Goal: Task Accomplishment & Management: Use online tool/utility

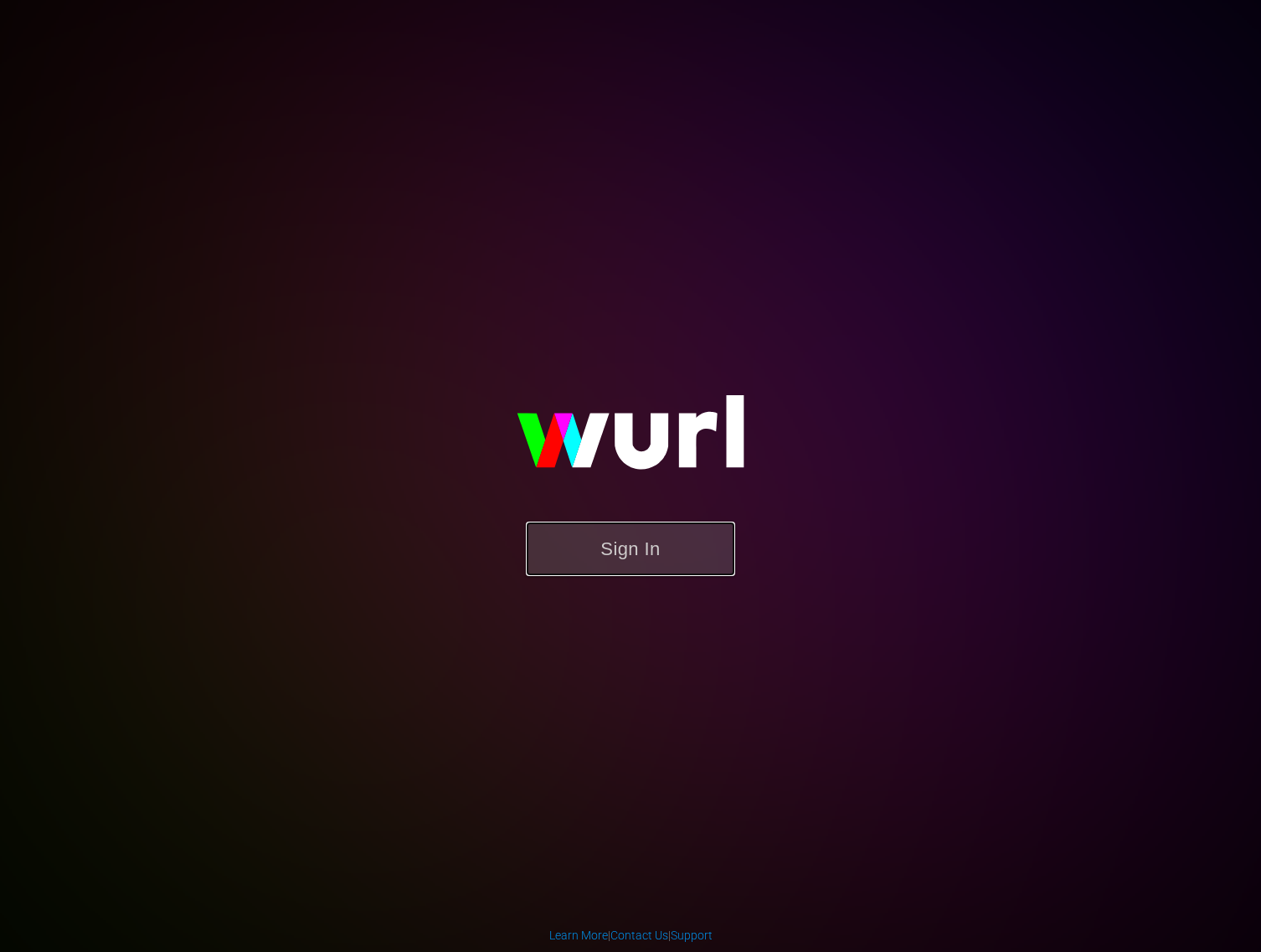
click at [690, 537] on button "Sign In" at bounding box center [630, 549] width 209 height 54
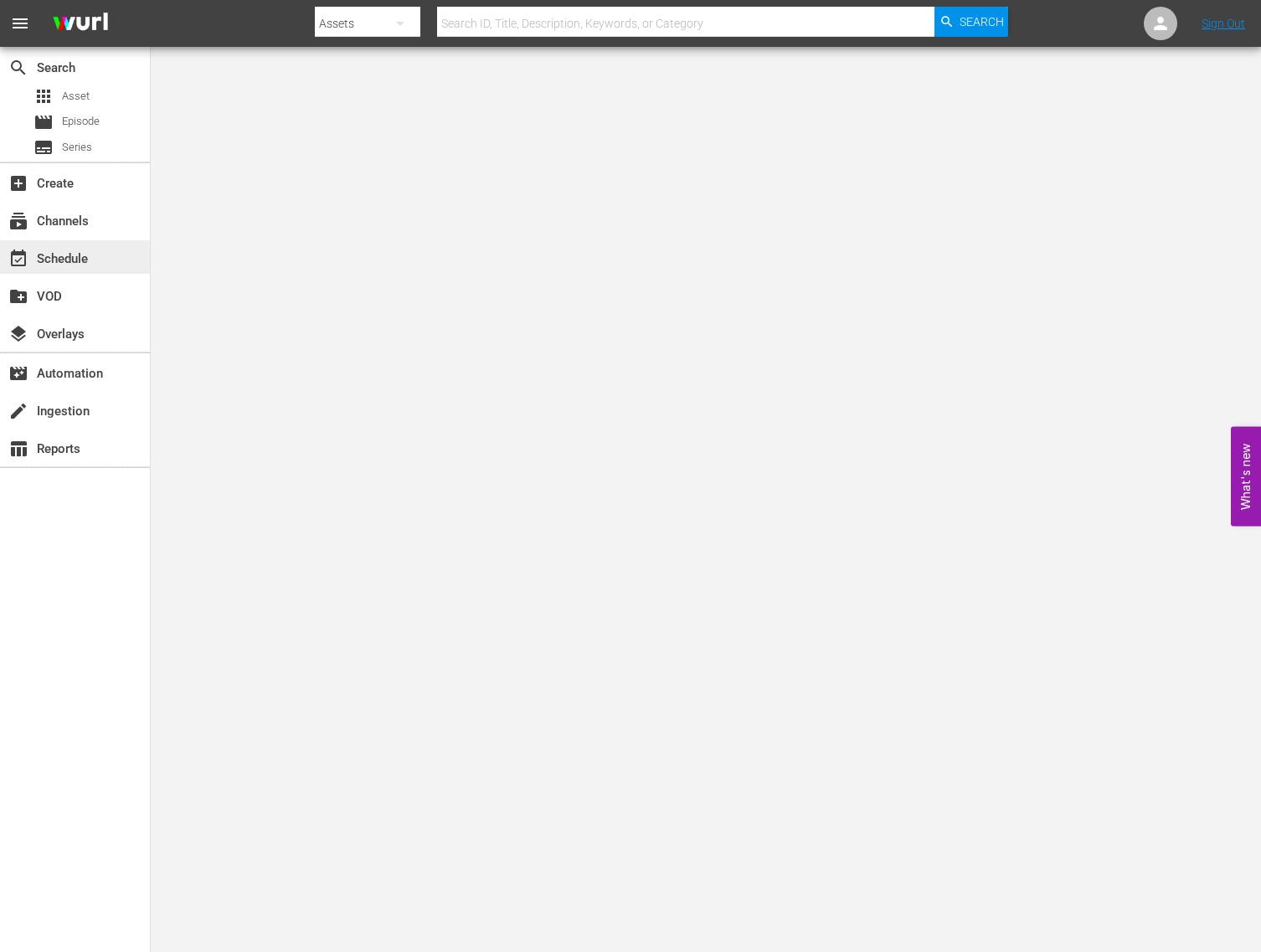
click at [52, 261] on div "event_available Schedule" at bounding box center [47, 256] width 94 height 15
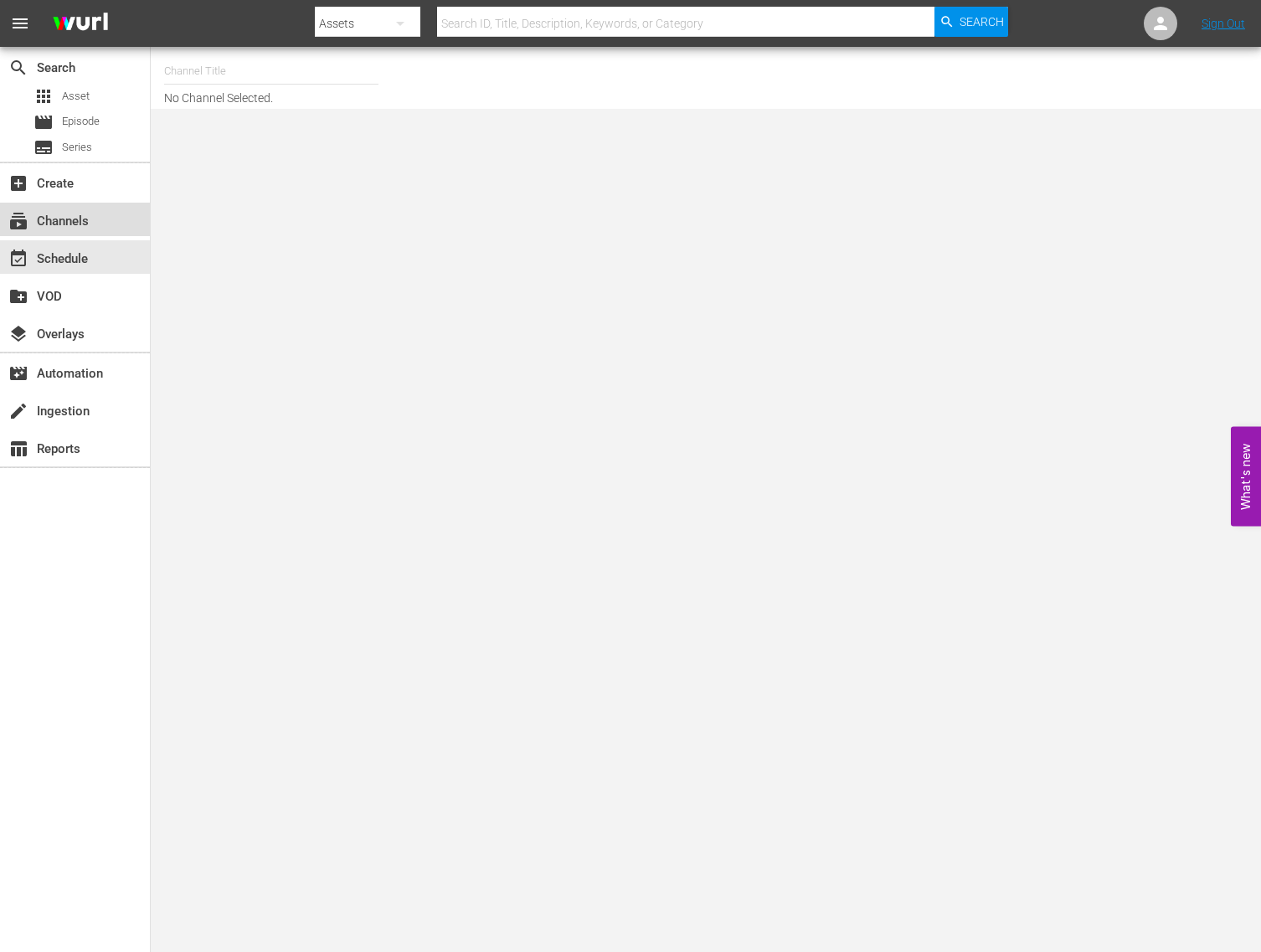
click at [53, 232] on div "subscriptions Channels" at bounding box center [75, 220] width 150 height 34
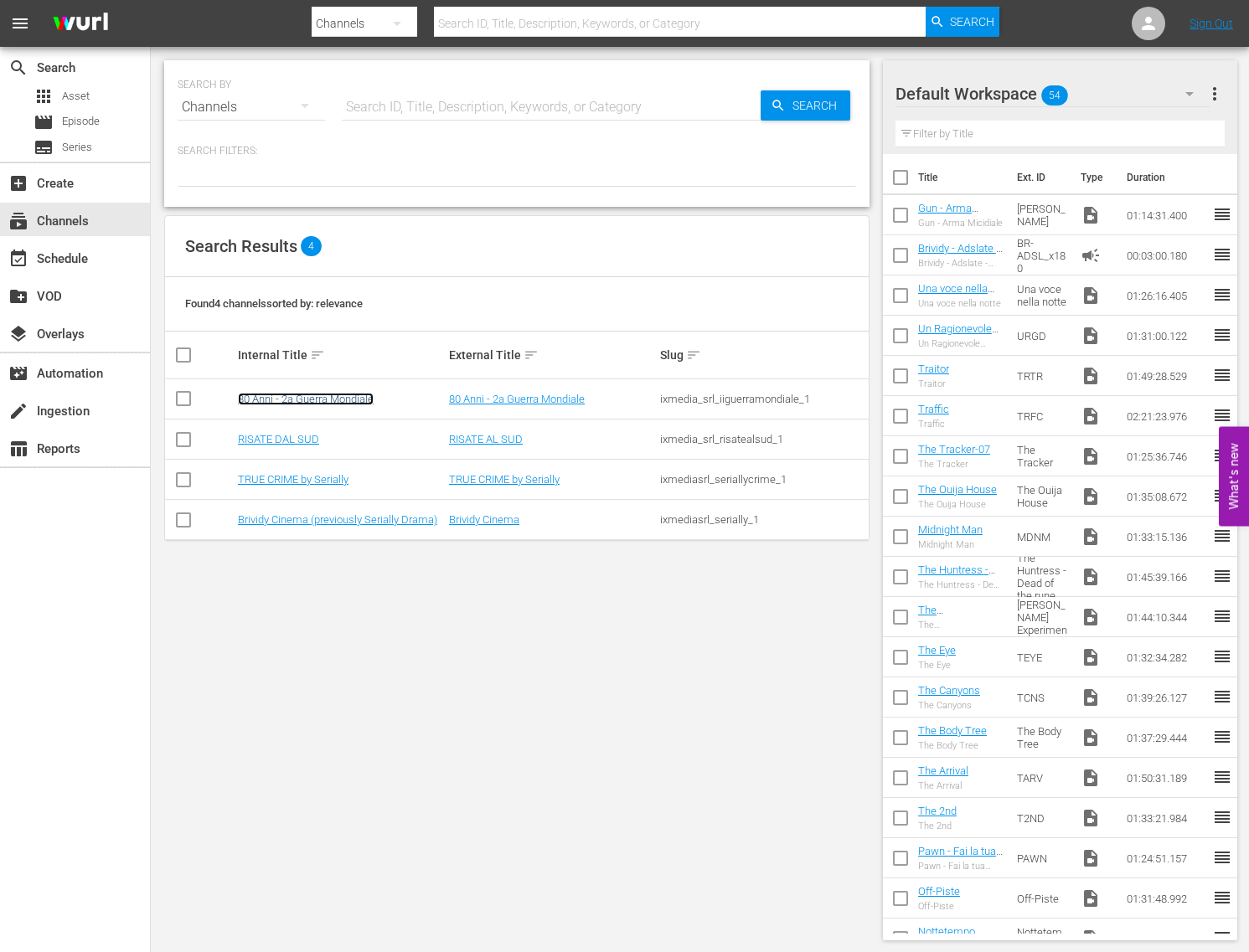
click at [331, 400] on link "80 Anni - 2a Guerra Mondiale" at bounding box center [305, 398] width 135 height 12
click at [285, 441] on link "RISATE DAL SUD" at bounding box center [278, 438] width 82 height 12
click at [291, 487] on td "TRUE CRIME by Serially" at bounding box center [341, 480] width 211 height 40
click at [289, 478] on link "TRUE CRIME by Serially" at bounding box center [293, 479] width 111 height 12
click at [301, 519] on link "Brividy Cinema (previously Serially Drama)" at bounding box center [337, 519] width 199 height 12
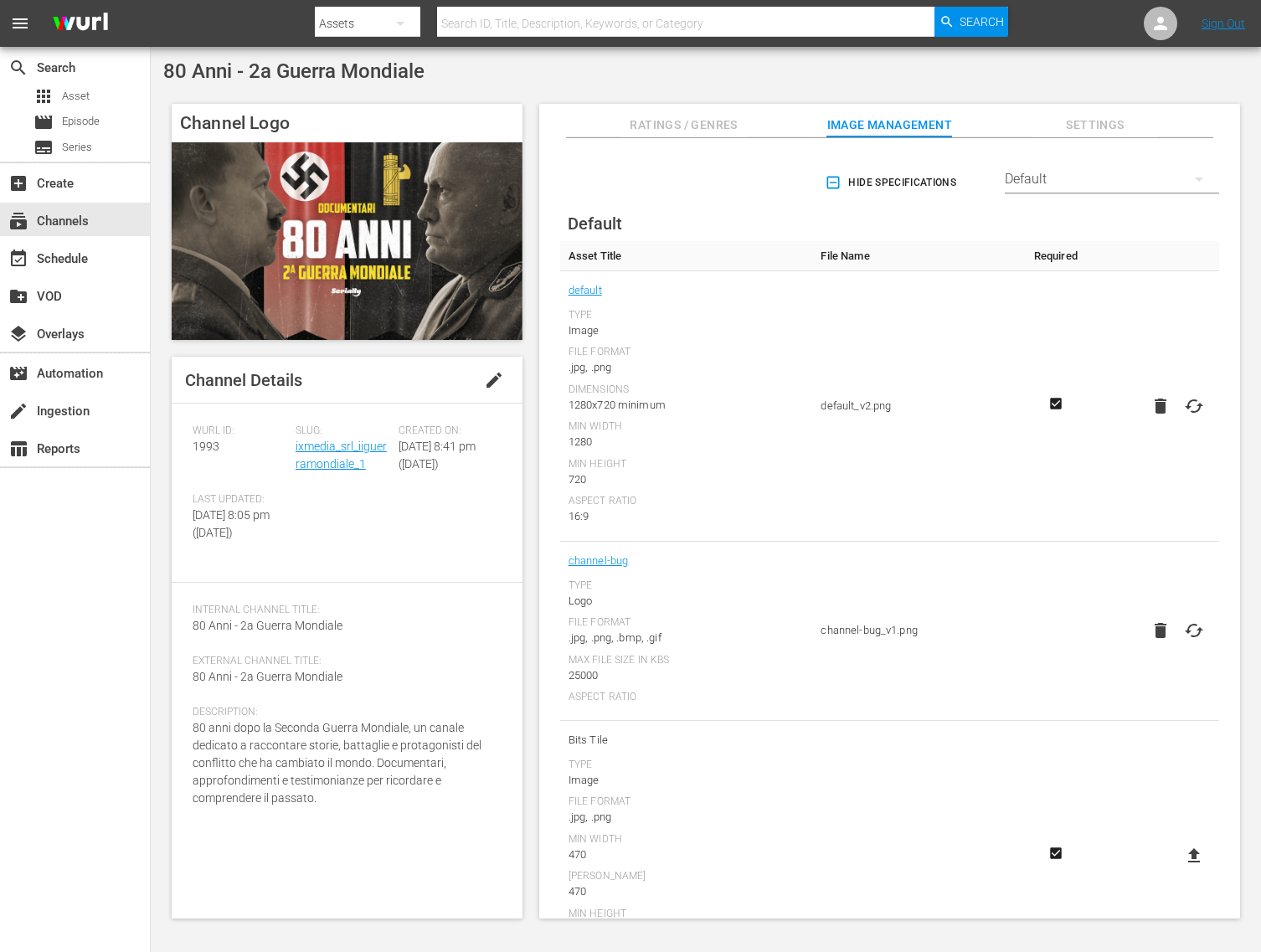
click at [328, 453] on div "Slug: ixmedia_srl_iiguerramondiale_1" at bounding box center [347, 458] width 103 height 69
click at [333, 442] on link "ixmedia_srl_iiguerramondiale_1" at bounding box center [341, 454] width 91 height 31
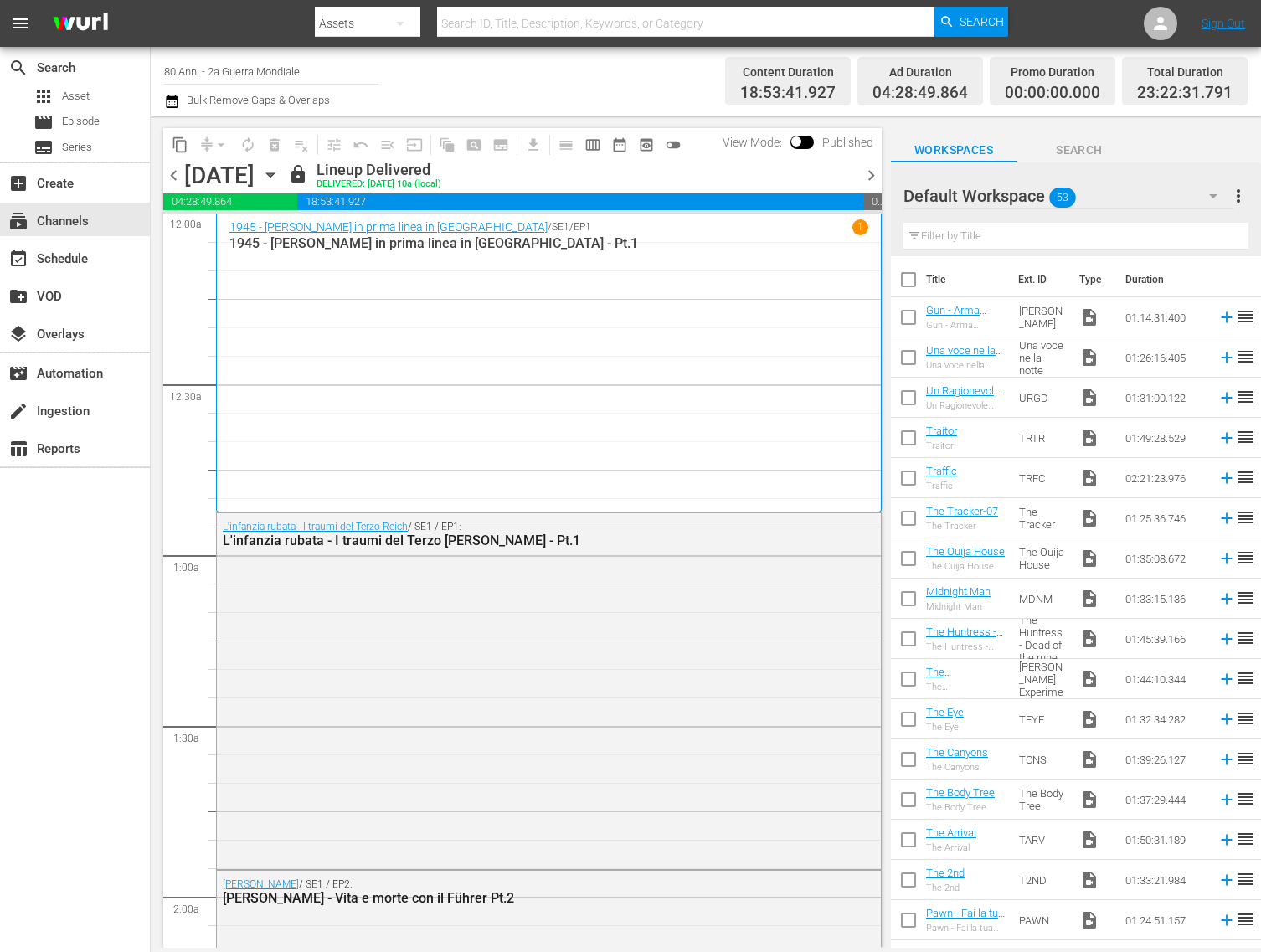
click at [175, 115] on div "content_copy compress arrow_drop_down autorenew_outlined delete_forever_outline…" at bounding box center [518, 531] width 735 height 833
click at [172, 100] on icon "button" at bounding box center [172, 100] width 16 height 20
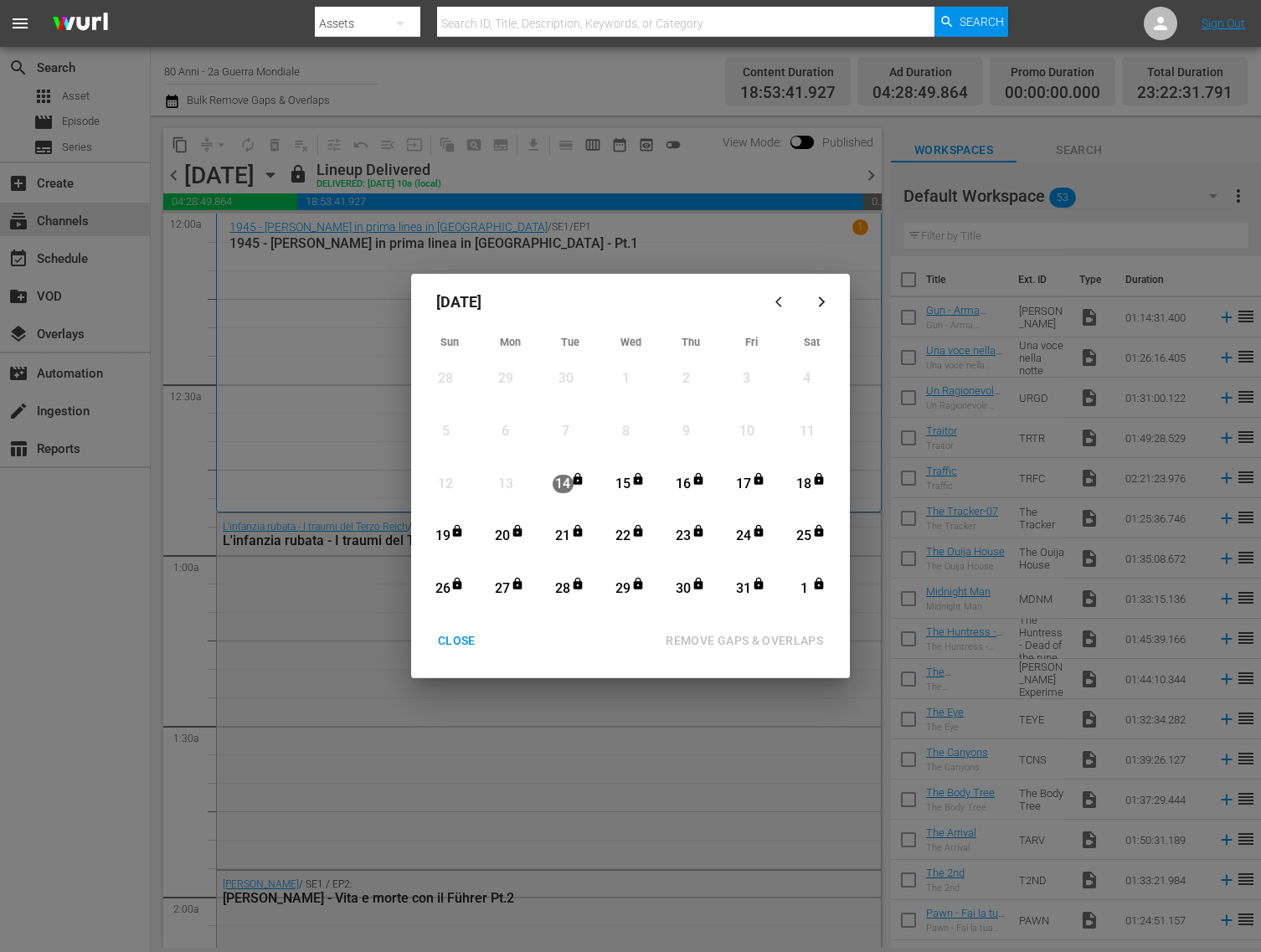
click at [823, 311] on button "button" at bounding box center [822, 302] width 40 height 40
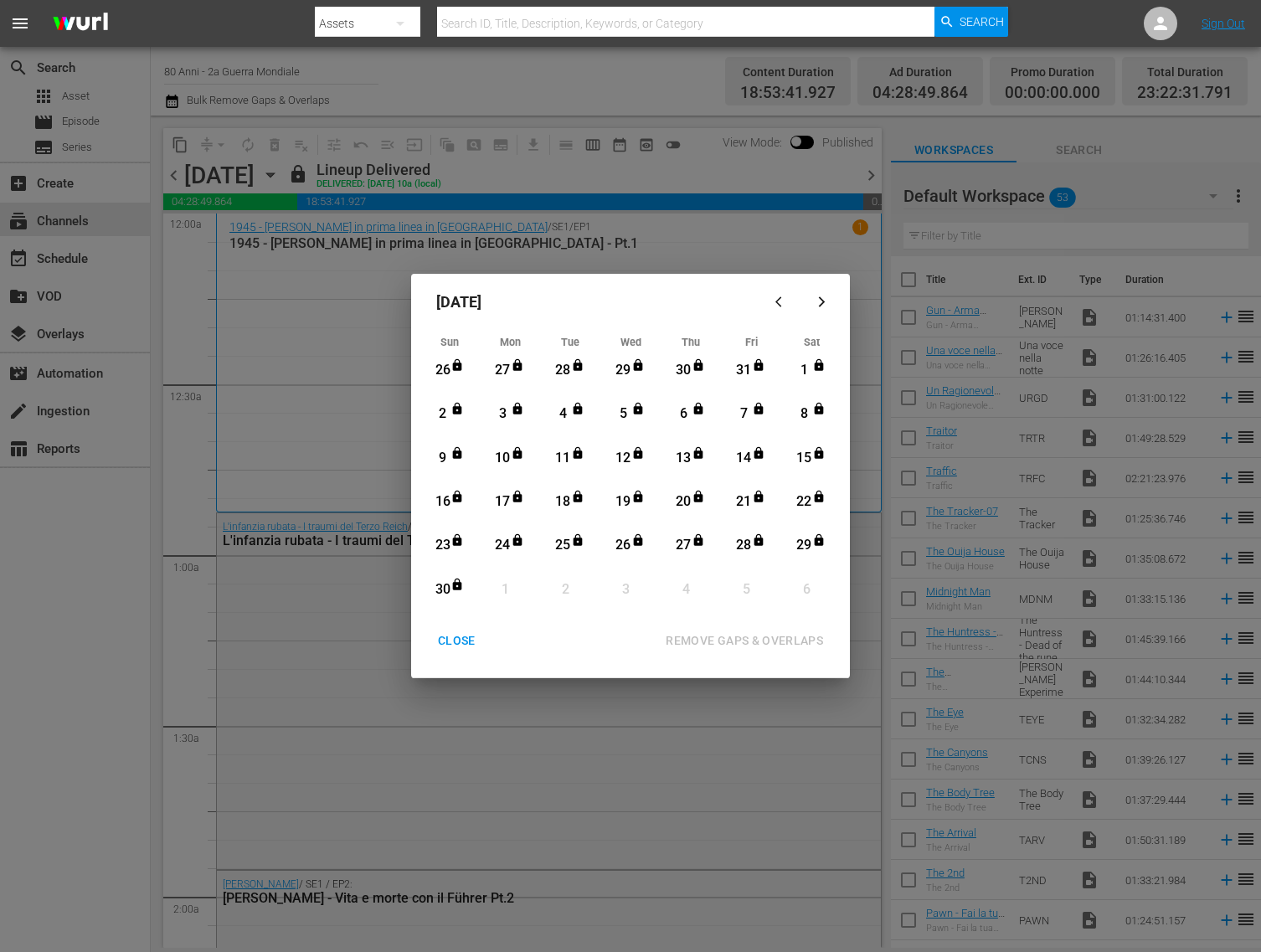
click at [823, 309] on button "button" at bounding box center [822, 302] width 40 height 40
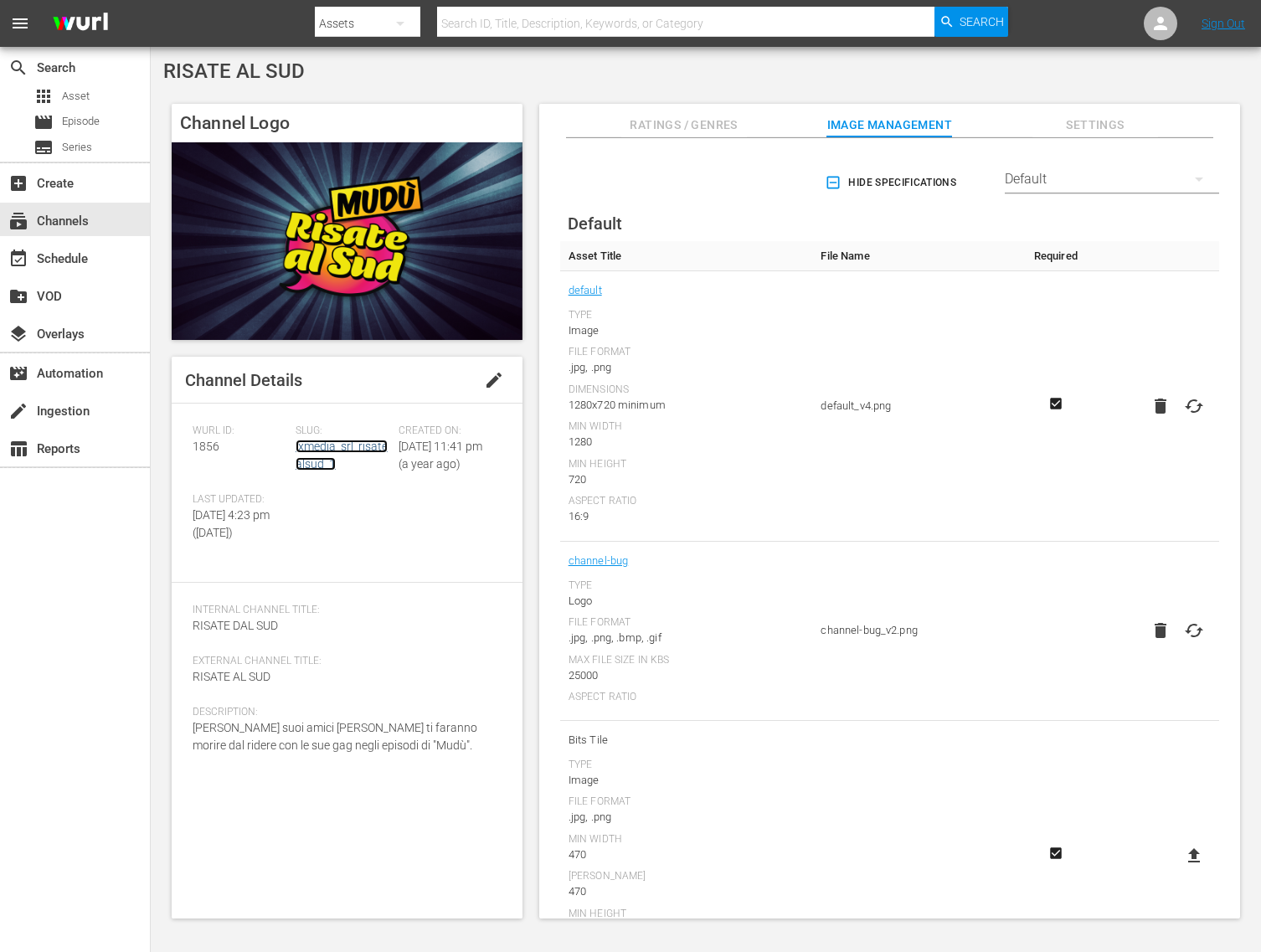
click at [338, 452] on link "ixmedia_srl_risatealsud_1" at bounding box center [342, 454] width 92 height 31
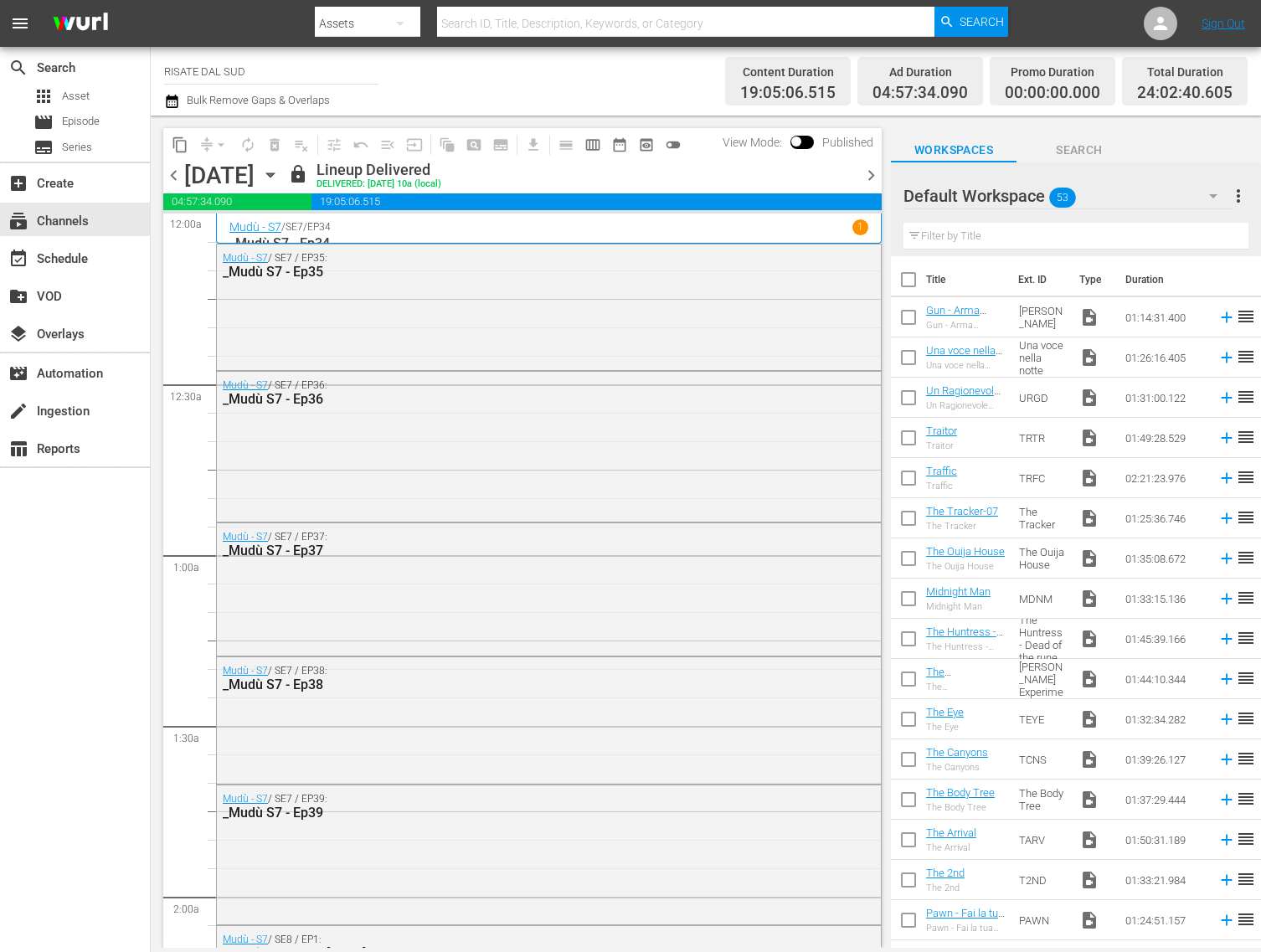
click at [167, 108] on icon "button" at bounding box center [172, 100] width 16 height 20
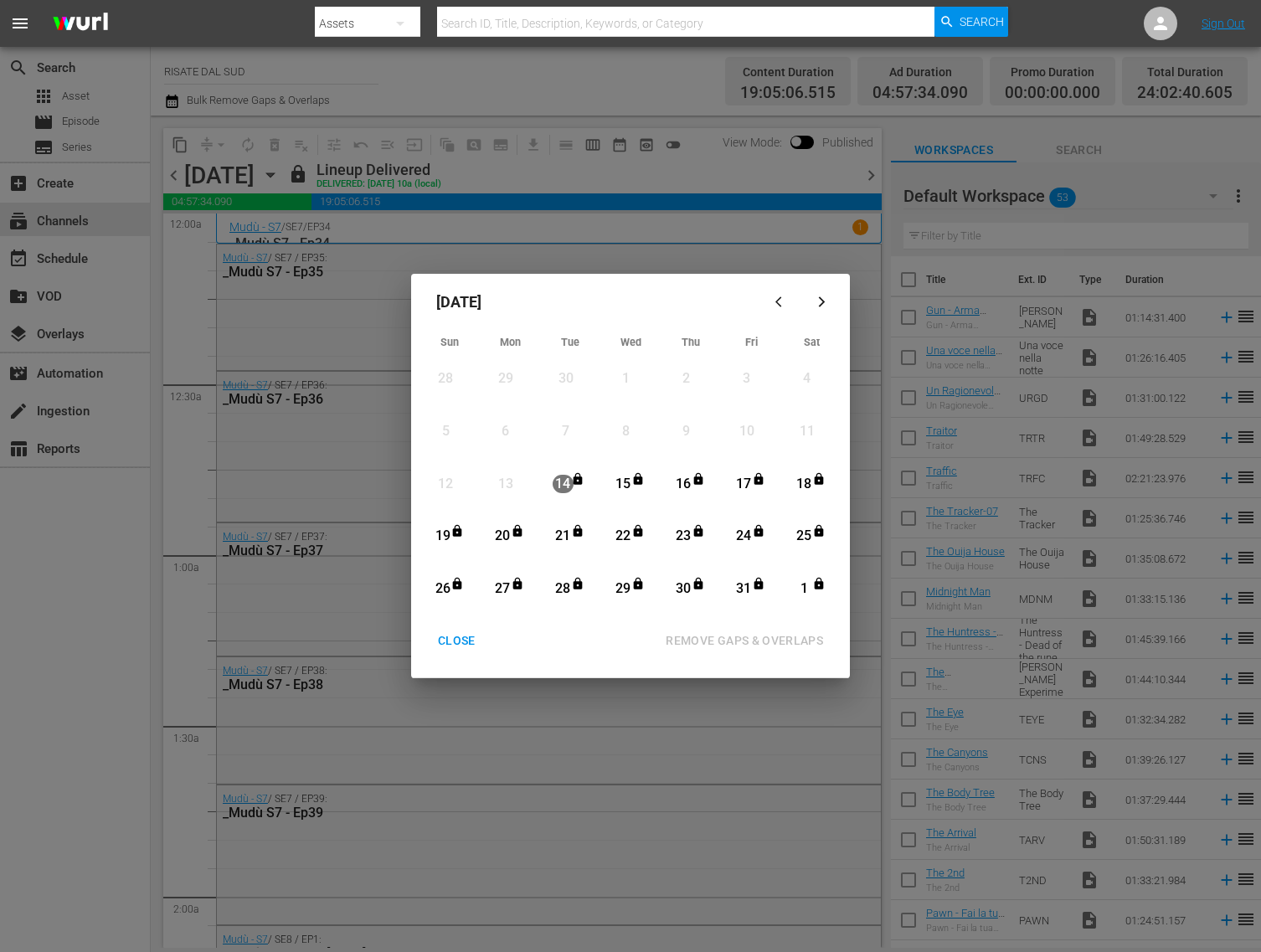
click at [816, 297] on icon "button" at bounding box center [822, 301] width 12 height 12
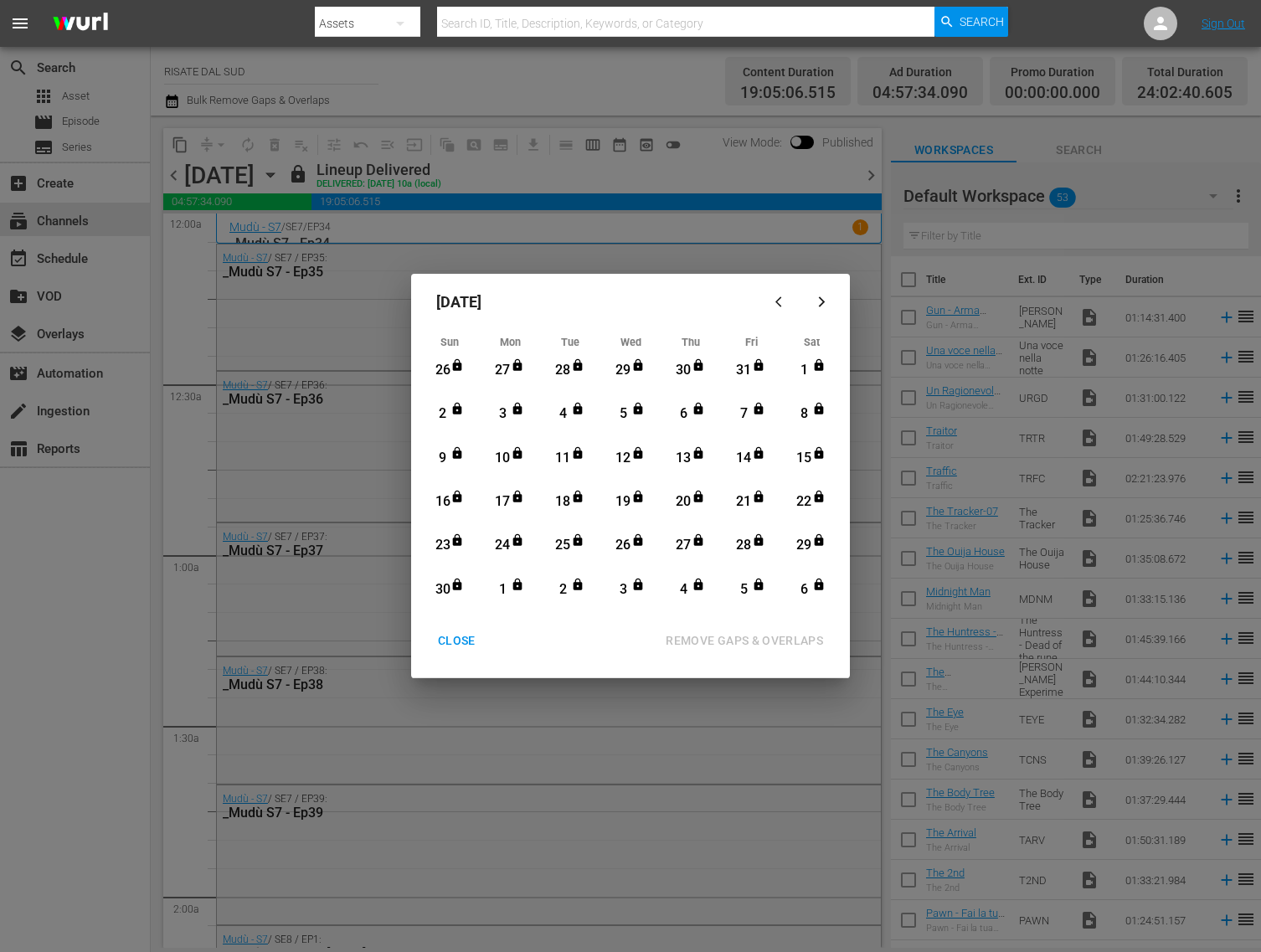
click at [816, 297] on icon "button" at bounding box center [822, 301] width 12 height 12
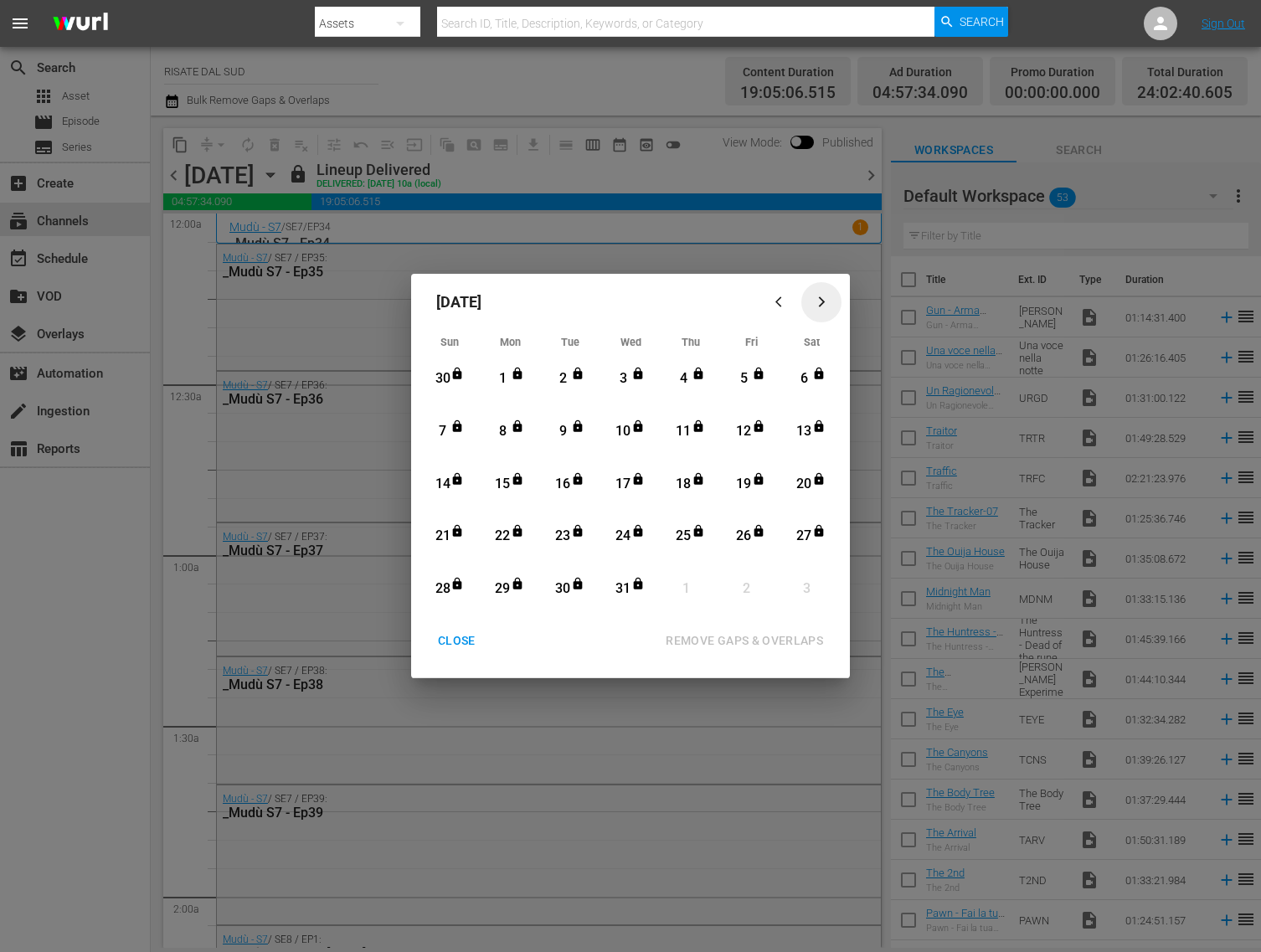
click at [816, 297] on icon "button" at bounding box center [822, 301] width 12 height 12
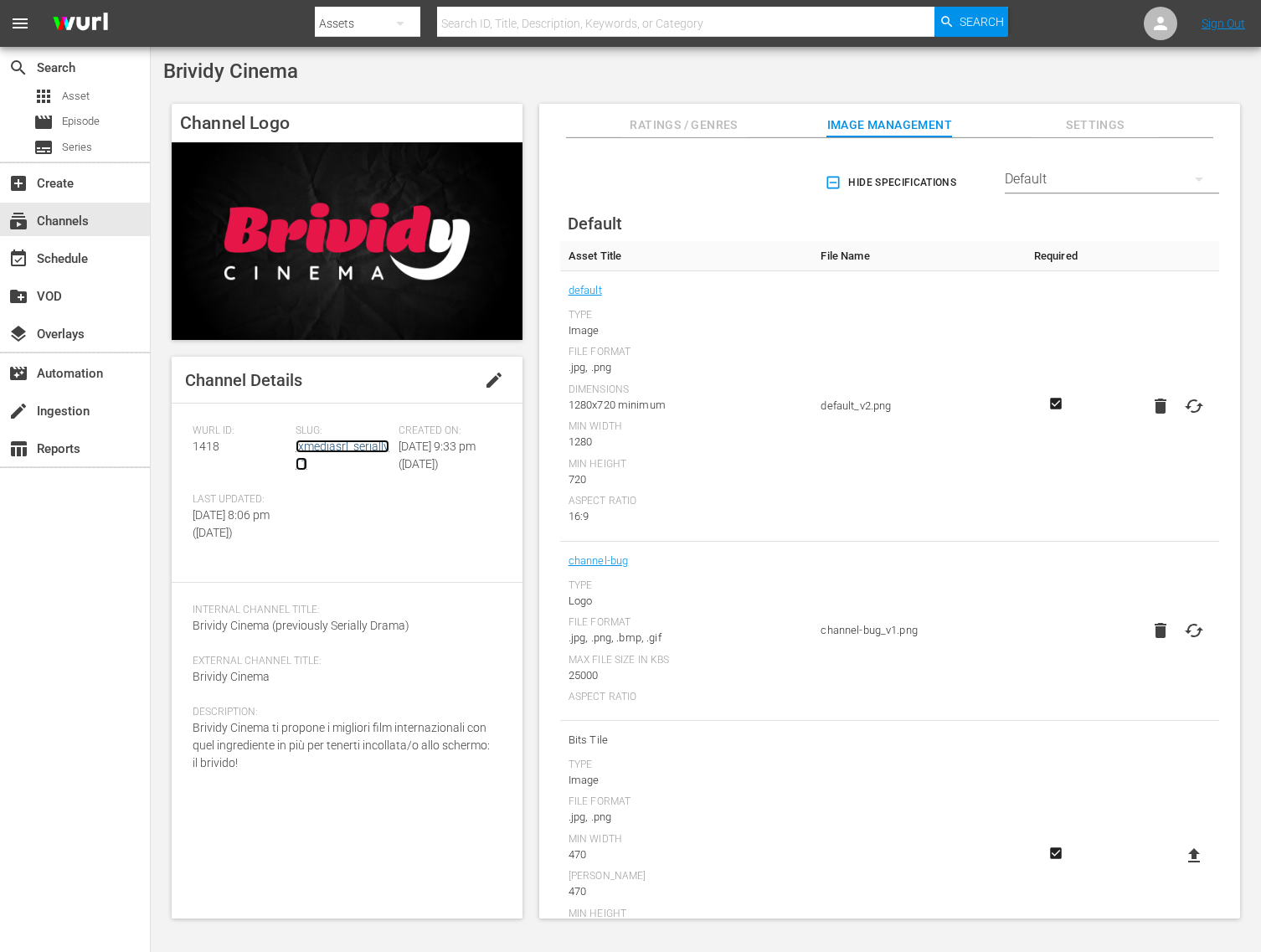
click at [334, 439] on link "ixmediasrl_serially_1" at bounding box center [343, 454] width 94 height 31
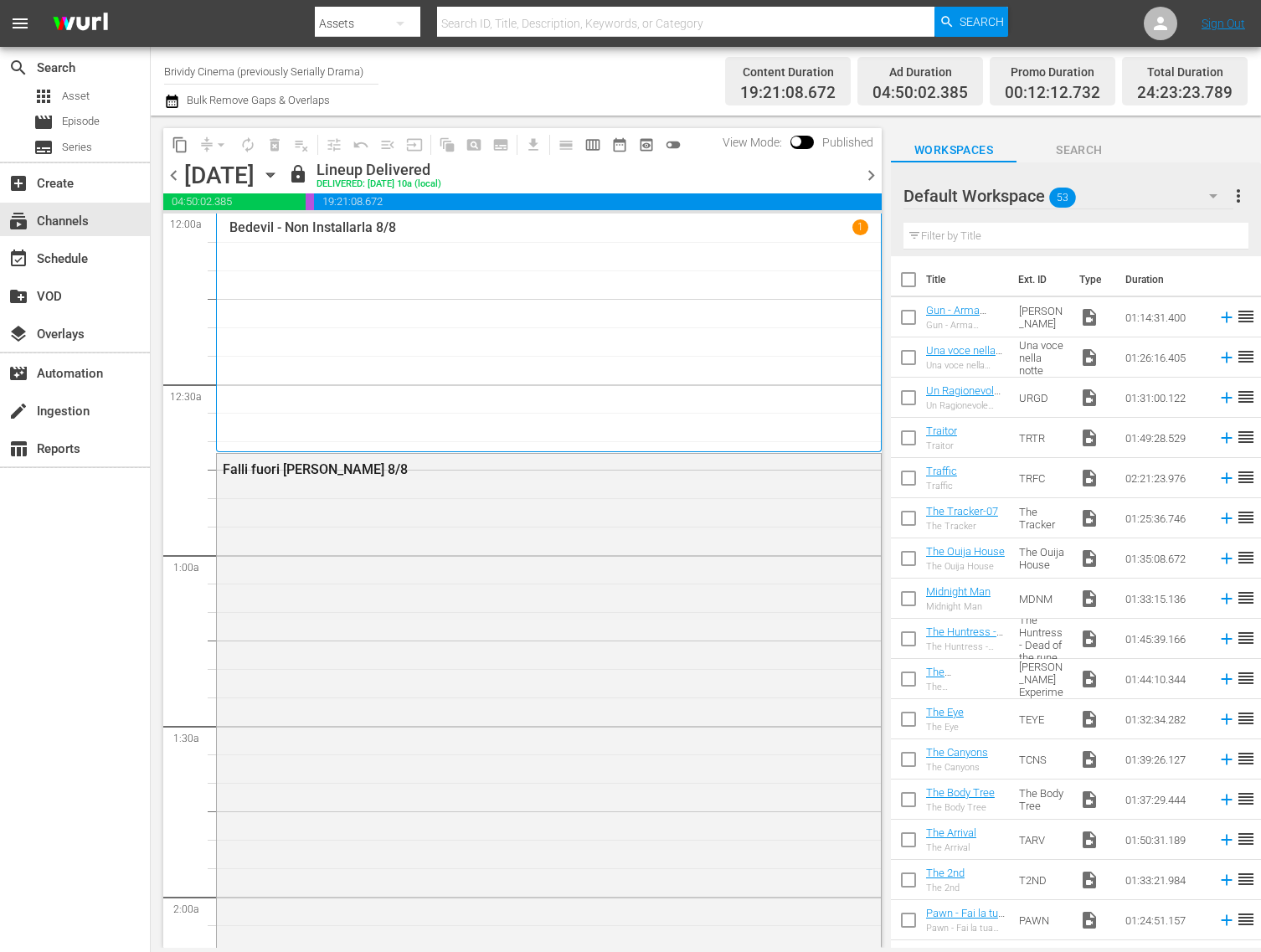
click at [167, 101] on icon "button" at bounding box center [172, 100] width 16 height 20
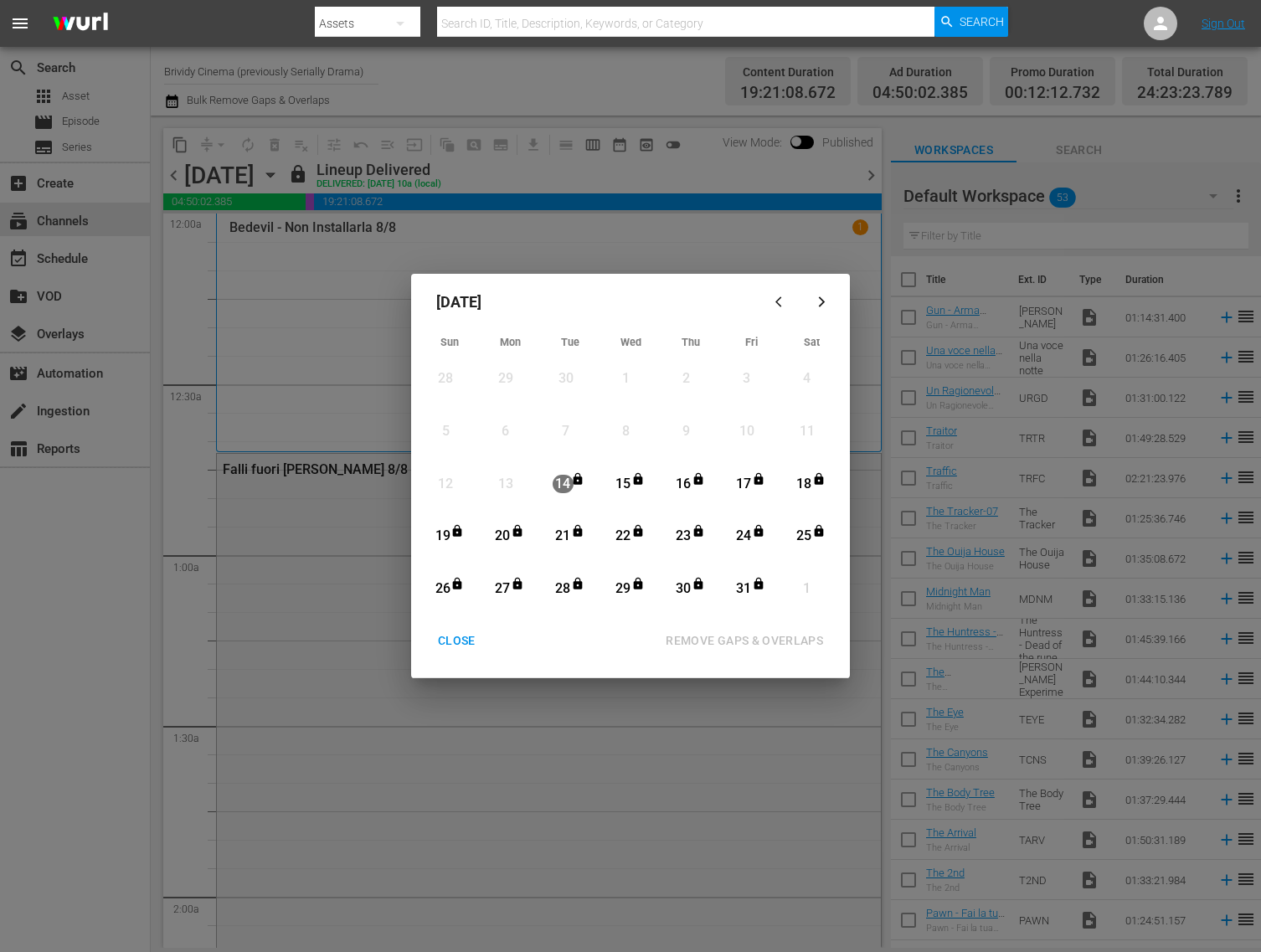
click at [823, 310] on button "button" at bounding box center [822, 302] width 40 height 40
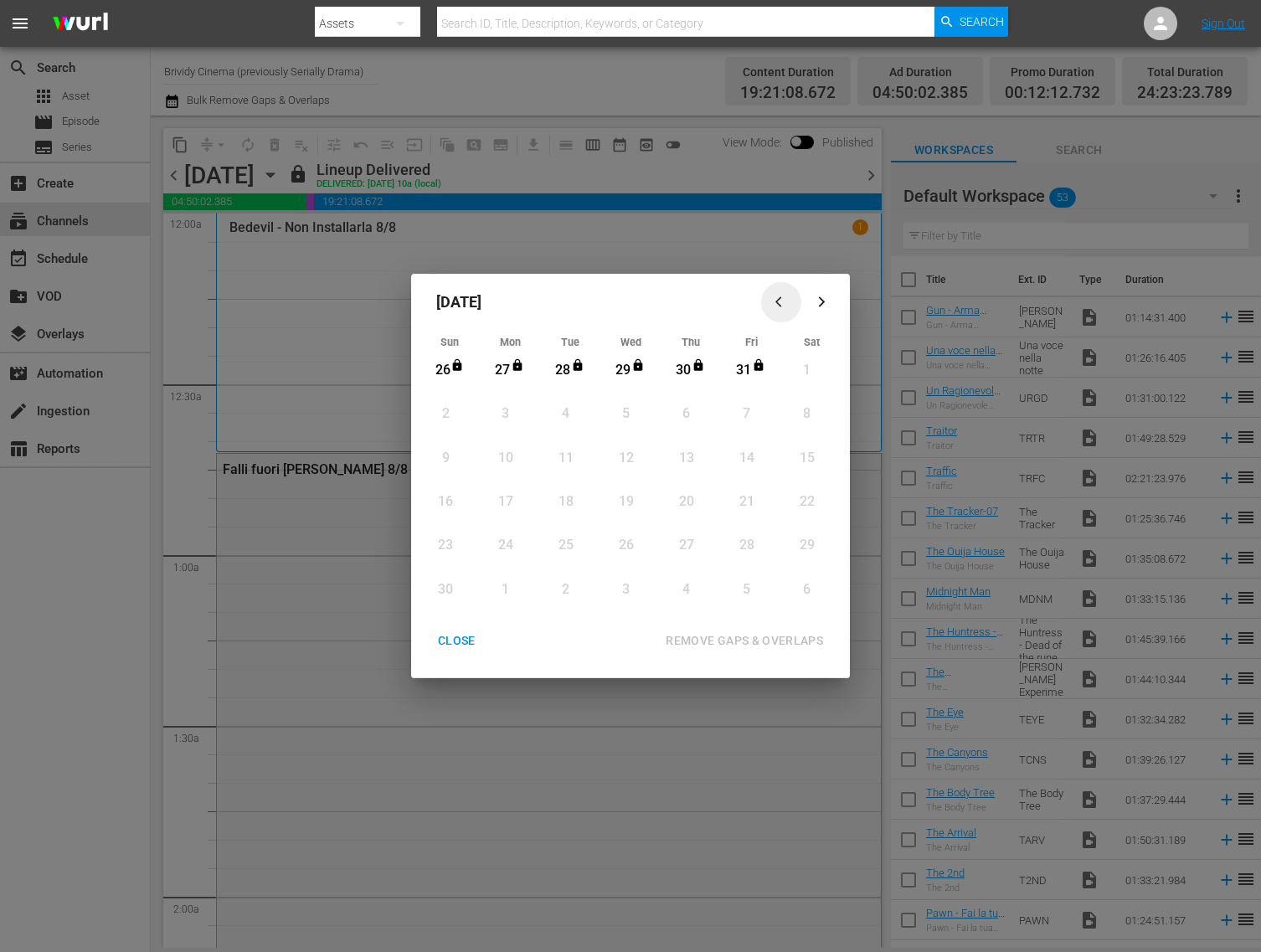
click at [789, 299] on div "button" at bounding box center [780, 301] width 20 height 12
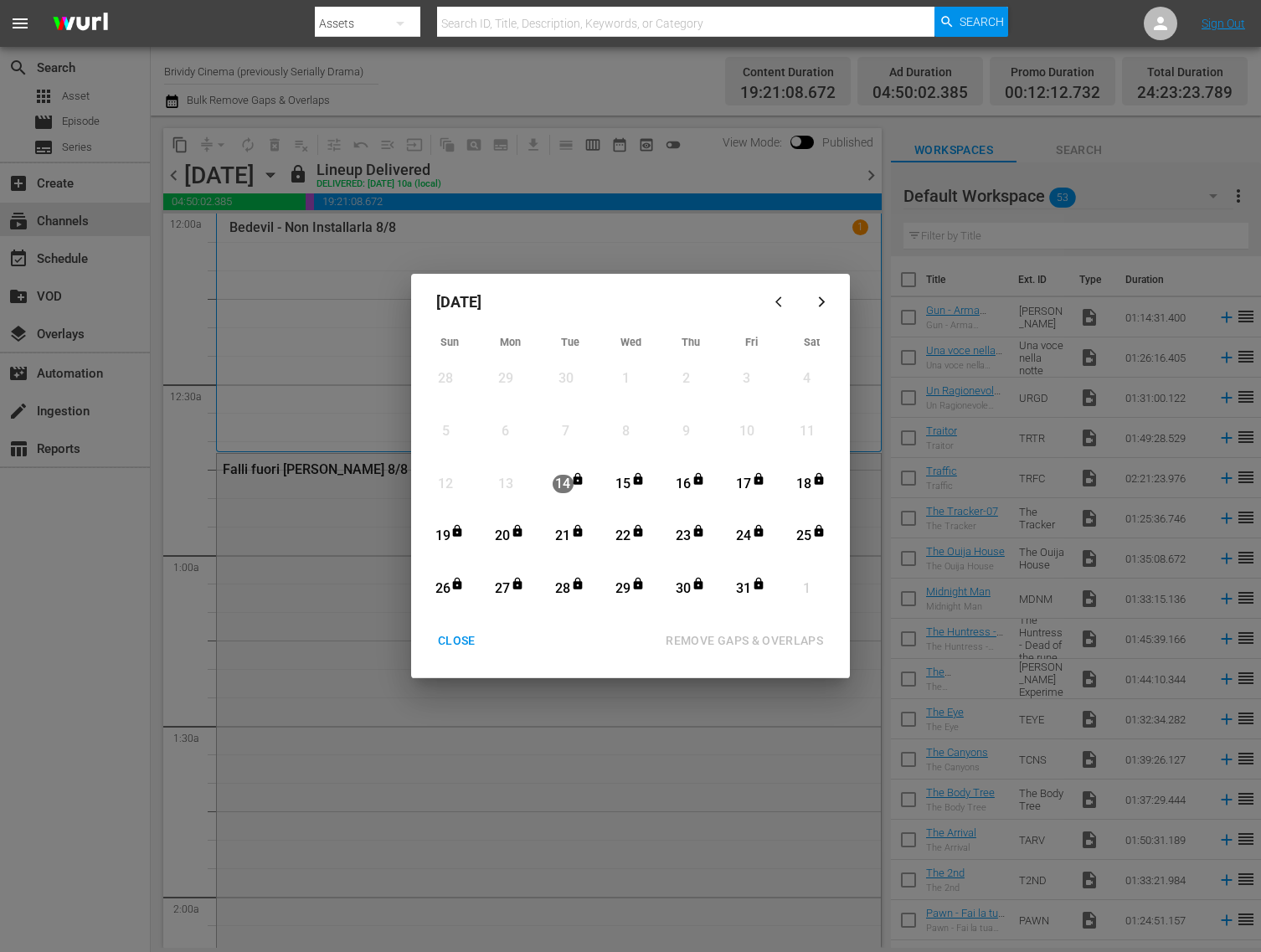
click at [634, 146] on div "October 2025 Sun Mon Tue Wed Thu Fri Sat 28 View Lineup 29 View Lineup 30 View …" at bounding box center [630, 476] width 1261 height 952
click at [625, 150] on div "October 2025 Sun Mon Tue Wed Thu Fri Sat 28 View Lineup 29 View Lineup 30 View …" at bounding box center [630, 476] width 1261 height 952
click at [439, 639] on div "CLOSE" at bounding box center [456, 641] width 65 height 21
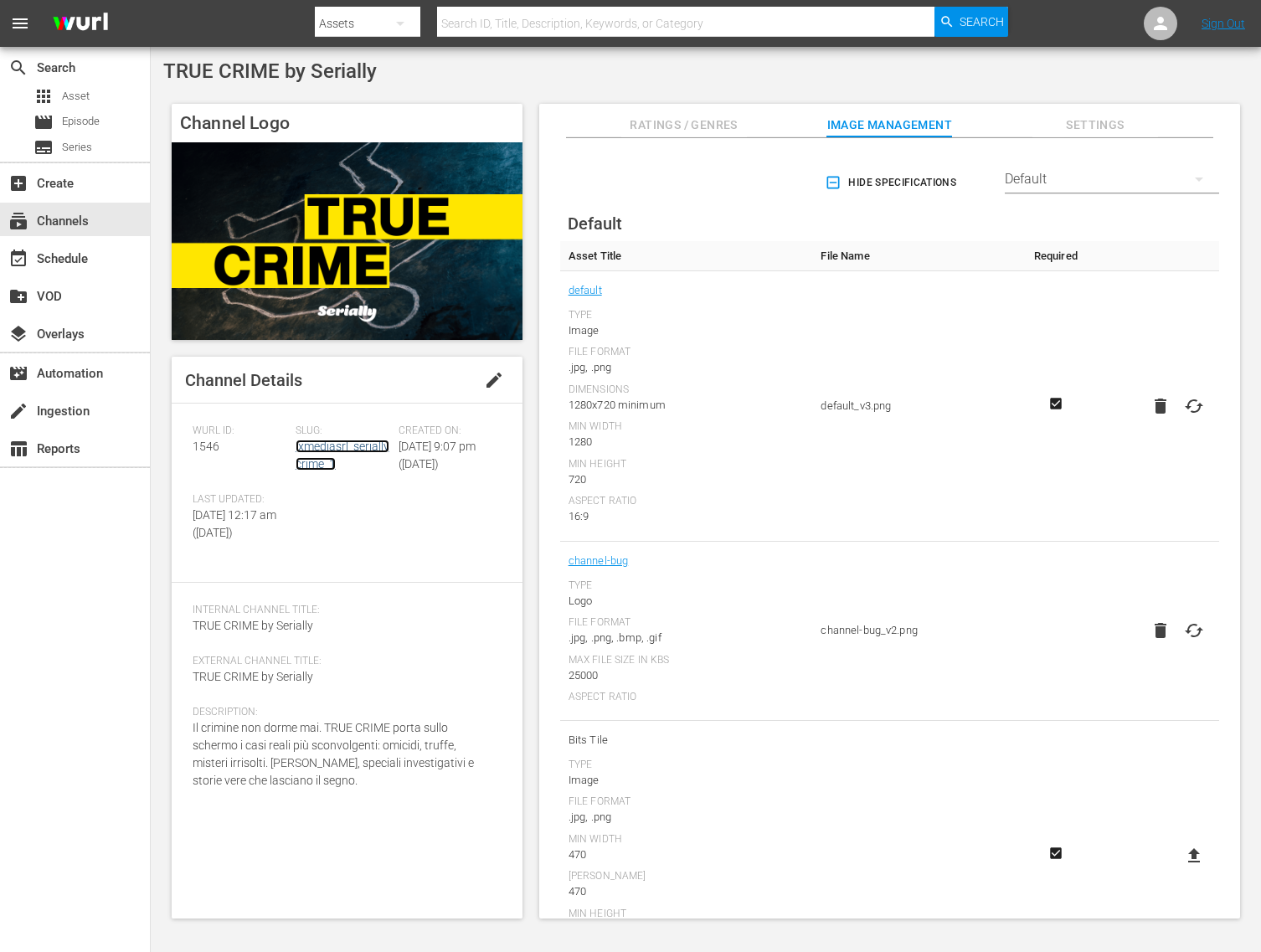
click at [374, 453] on link "ixmediasrl_seriallycrime_1" at bounding box center [343, 454] width 94 height 31
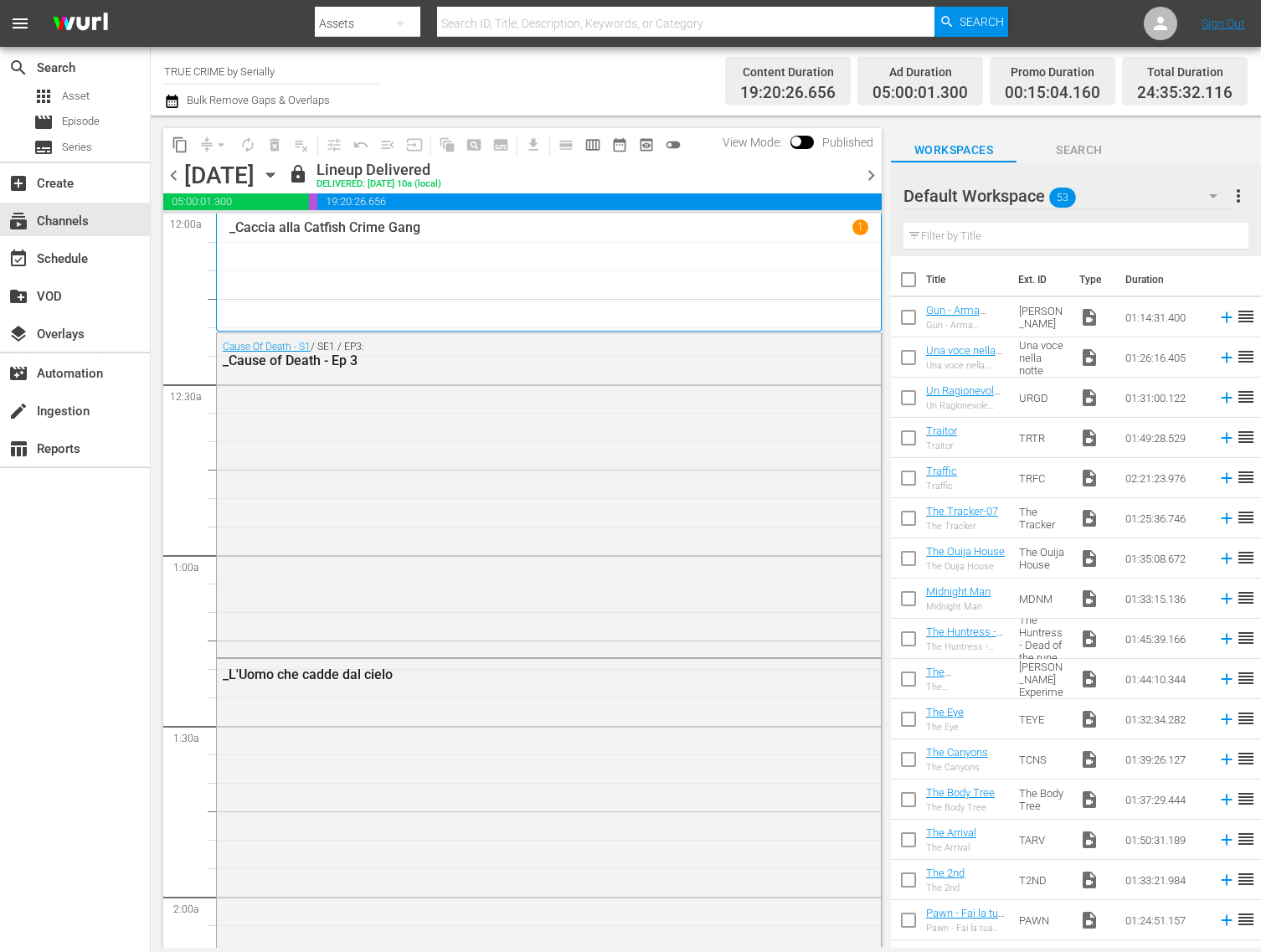
click at [184, 104] on span "Bulk Remove Gaps & Overlaps" at bounding box center [256, 100] width 146 height 12
click at [181, 104] on button "button" at bounding box center [174, 100] width 20 height 20
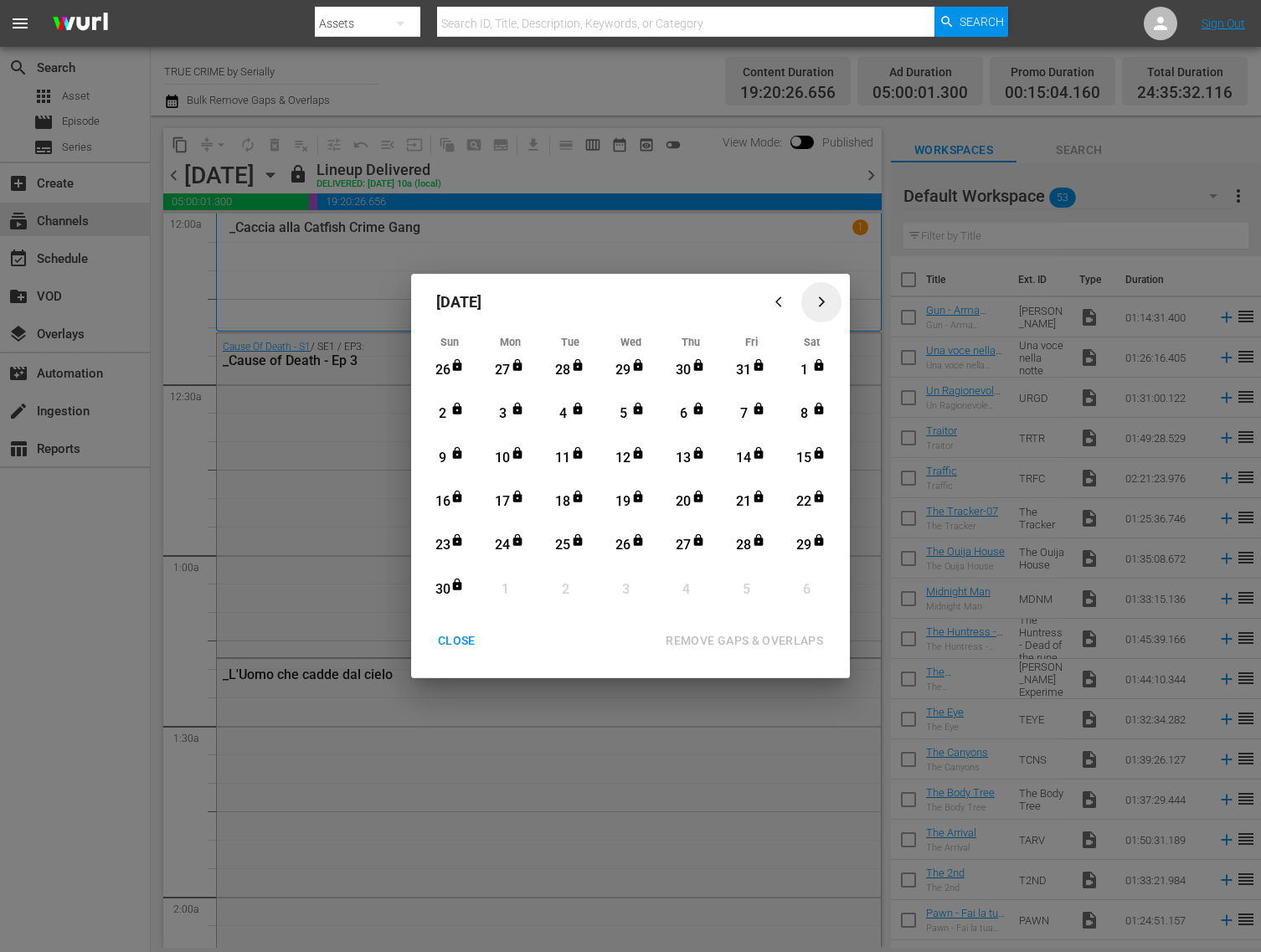
click at [825, 296] on icon "button" at bounding box center [822, 301] width 12 height 12
